Goal: Use online tool/utility: Use online tool/utility

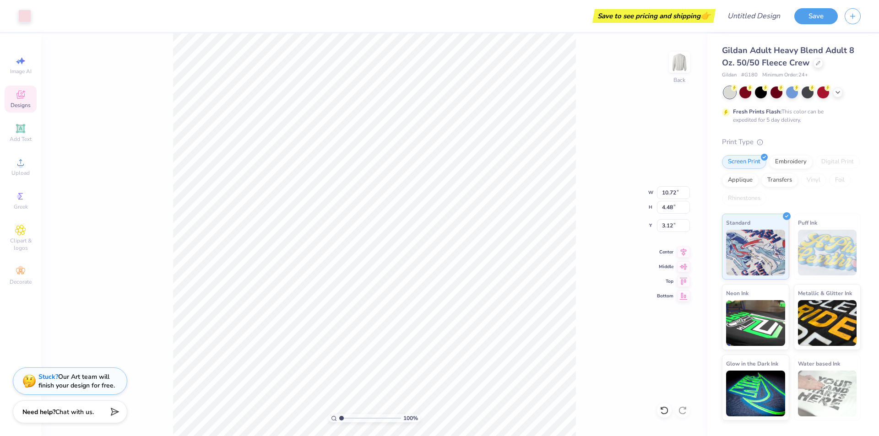
type input "10.81"
type input "4.61"
type input "3.09"
click at [28, 138] on span "Add Text" at bounding box center [21, 138] width 22 height 7
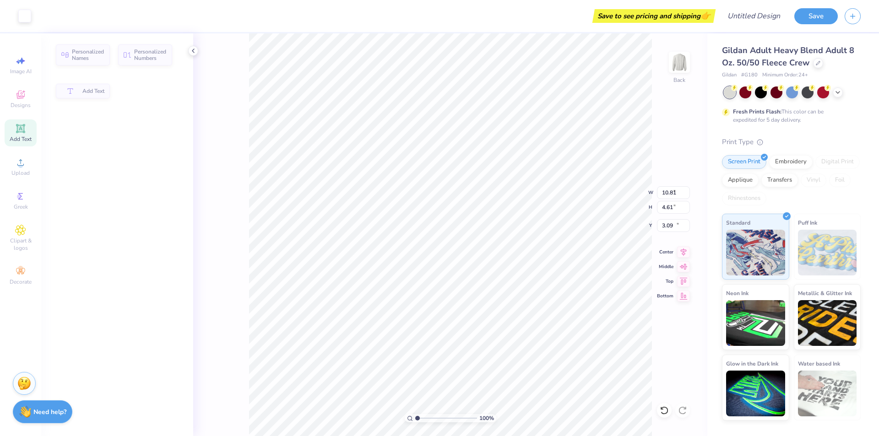
type input "5.89"
type input "1.71"
type input "11.02"
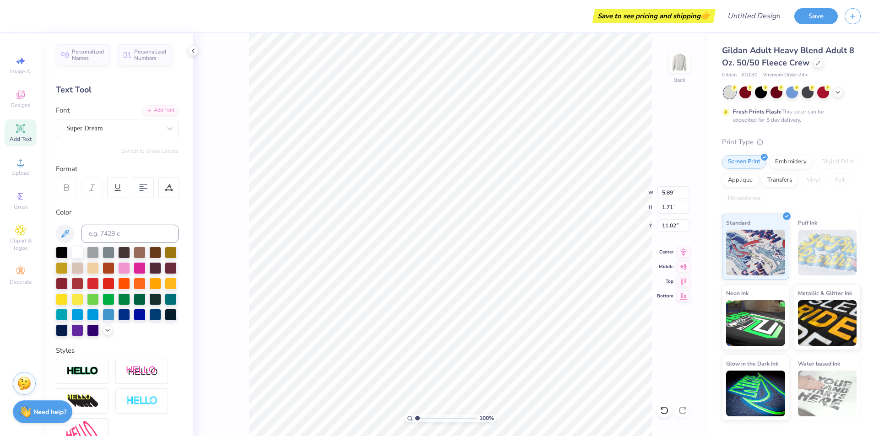
scroll to position [8, 1]
type textarea "TEXT"
click at [194, 57] on div "100 % Back W 5.89 5.89 " H 1.71 1.71 " Y 11.02 11.02 " Center Middle Top Bottom" at bounding box center [450, 234] width 514 height 403
click at [194, 54] on div at bounding box center [193, 51] width 10 height 10
click at [189, 54] on div at bounding box center [193, 51] width 10 height 10
